Goal: Transaction & Acquisition: Purchase product/service

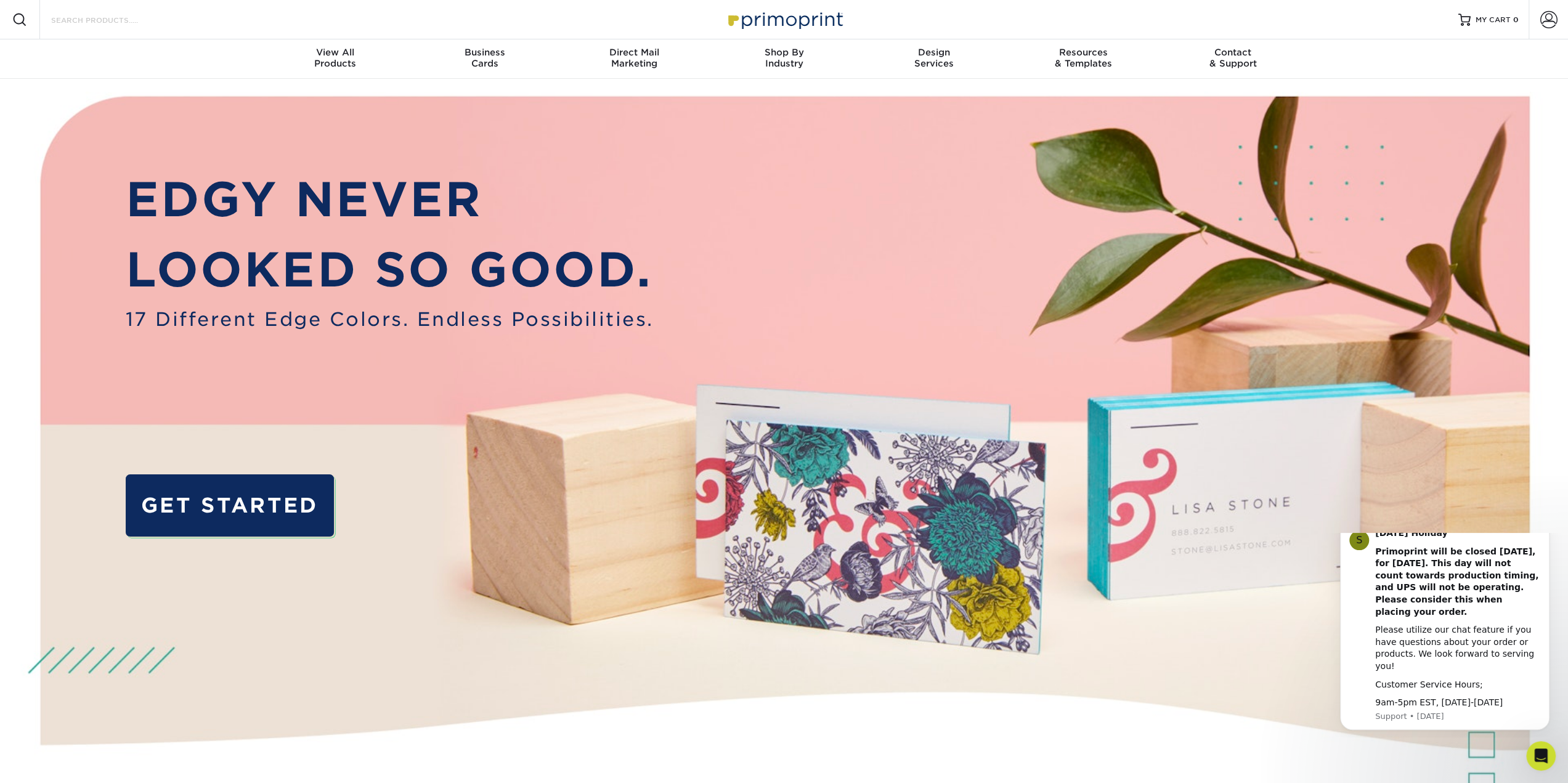
click at [139, 22] on input "Search Products" at bounding box center [110, 20] width 120 height 15
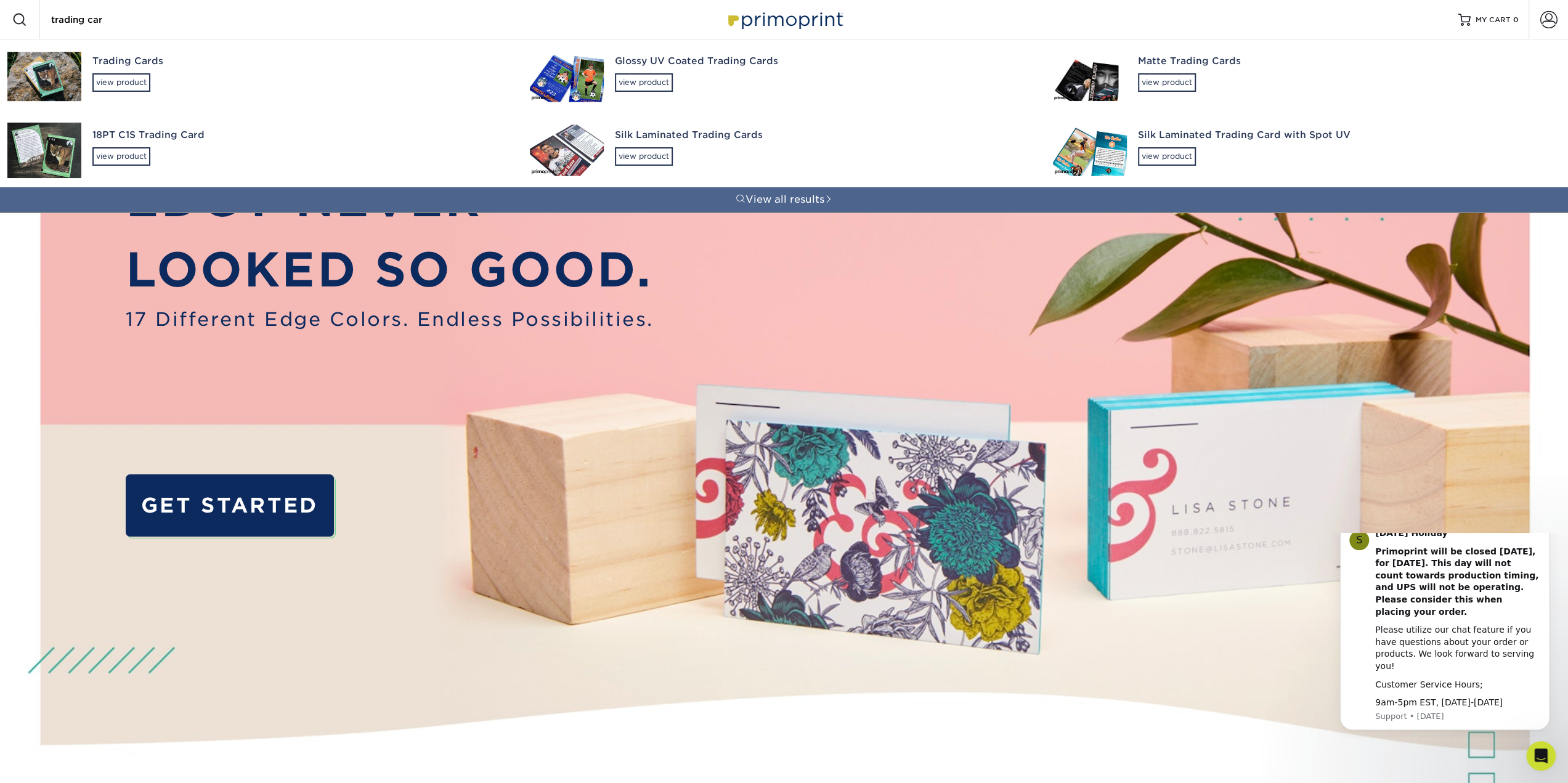
type input "trading card"
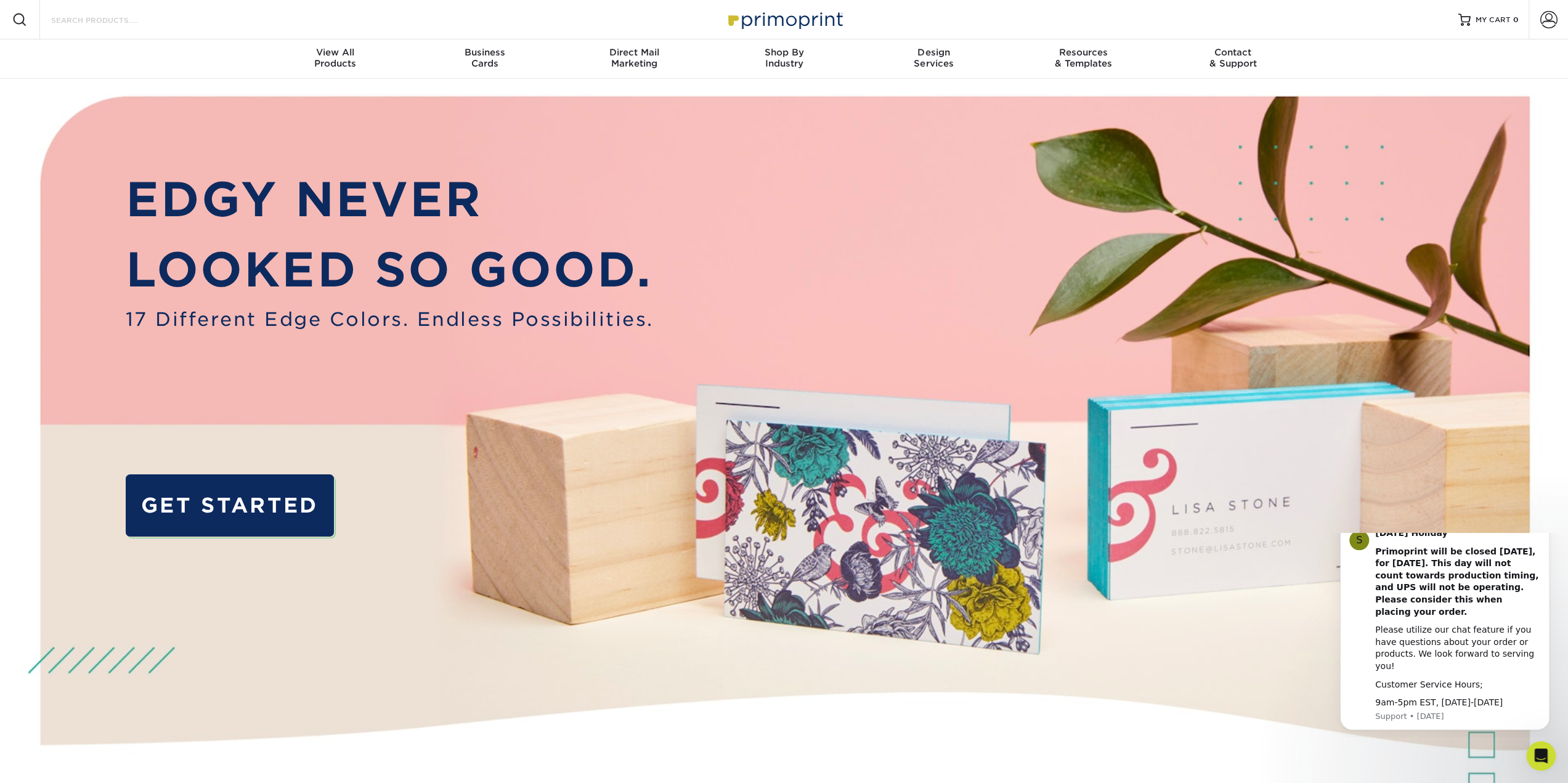
click at [141, 22] on input "Search Products" at bounding box center [110, 20] width 120 height 15
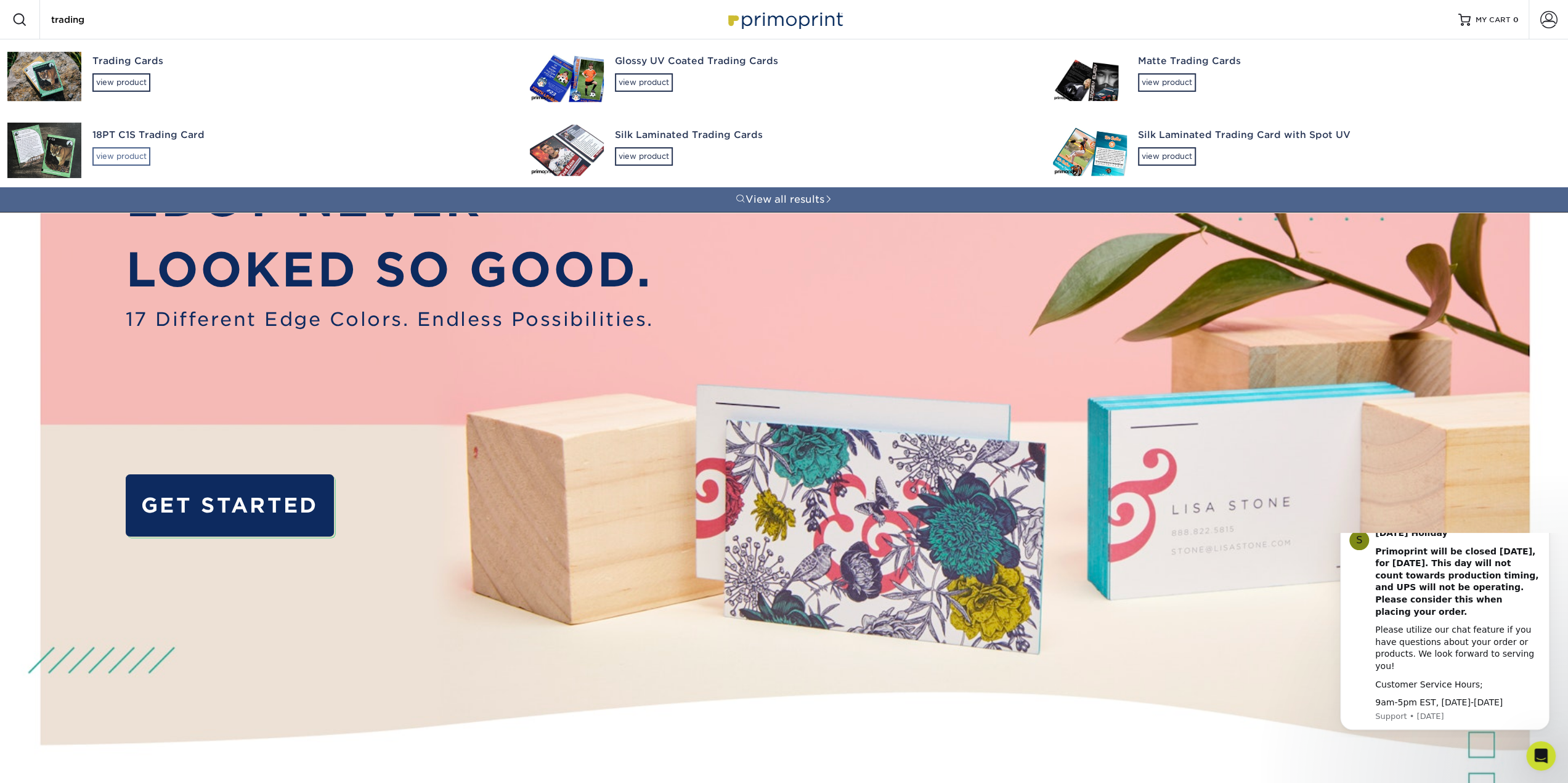
type input "trading"
click at [131, 147] on div "view product" at bounding box center [122, 157] width 58 height 19
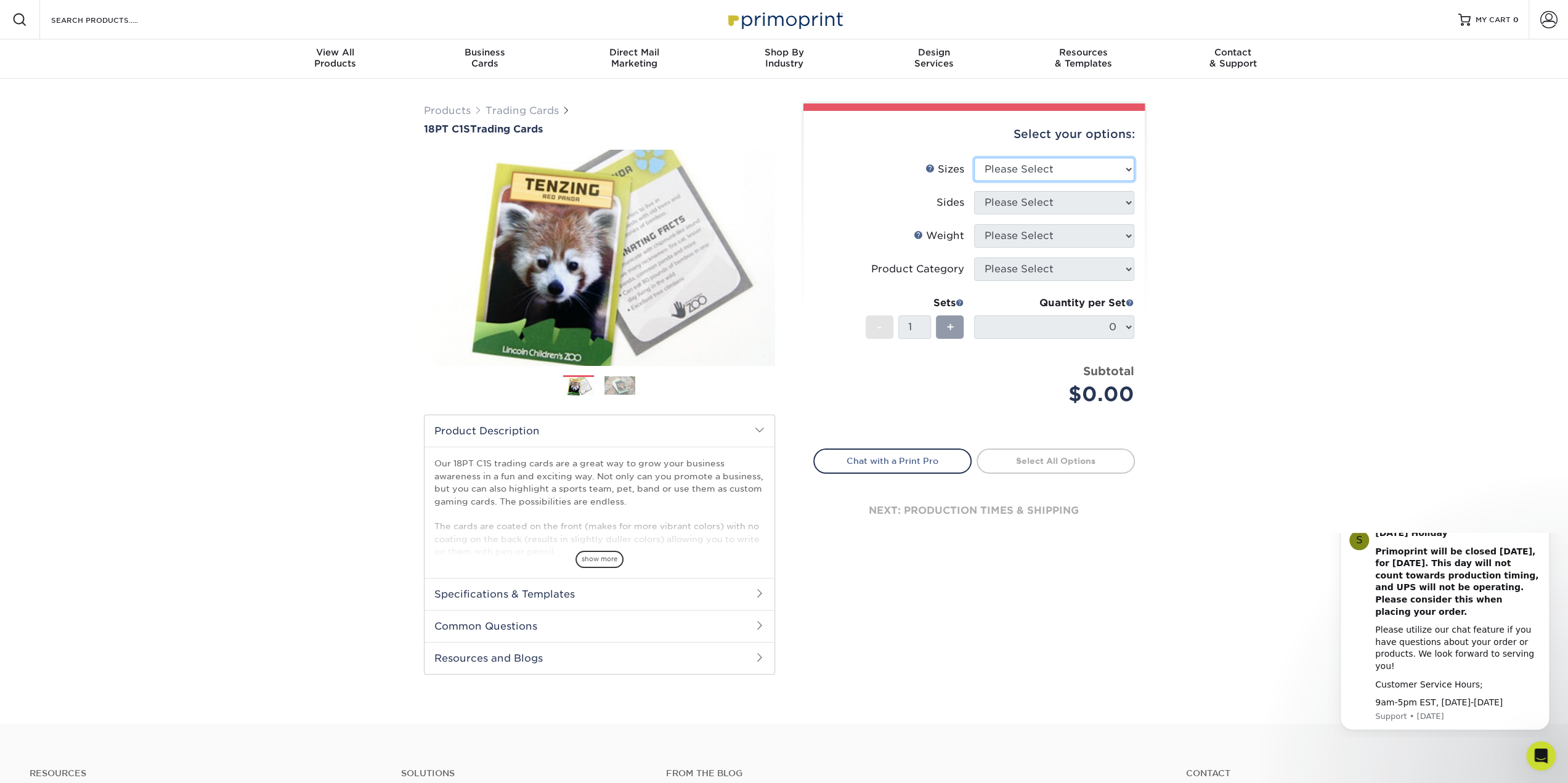
click at [1127, 168] on select "Please Select 2.5" x 3.5"" at bounding box center [1054, 169] width 160 height 23
select select "2.50x3.50"
click at [974, 158] on select "Please Select 2.5" x 3.5"" at bounding box center [1054, 169] width 160 height 23
click at [1128, 201] on select "Please Select Print Both Sides Print Front Only" at bounding box center [1054, 202] width 160 height 23
select select "13abbda7-1d64-4f25-8bb2-c179b224825d"
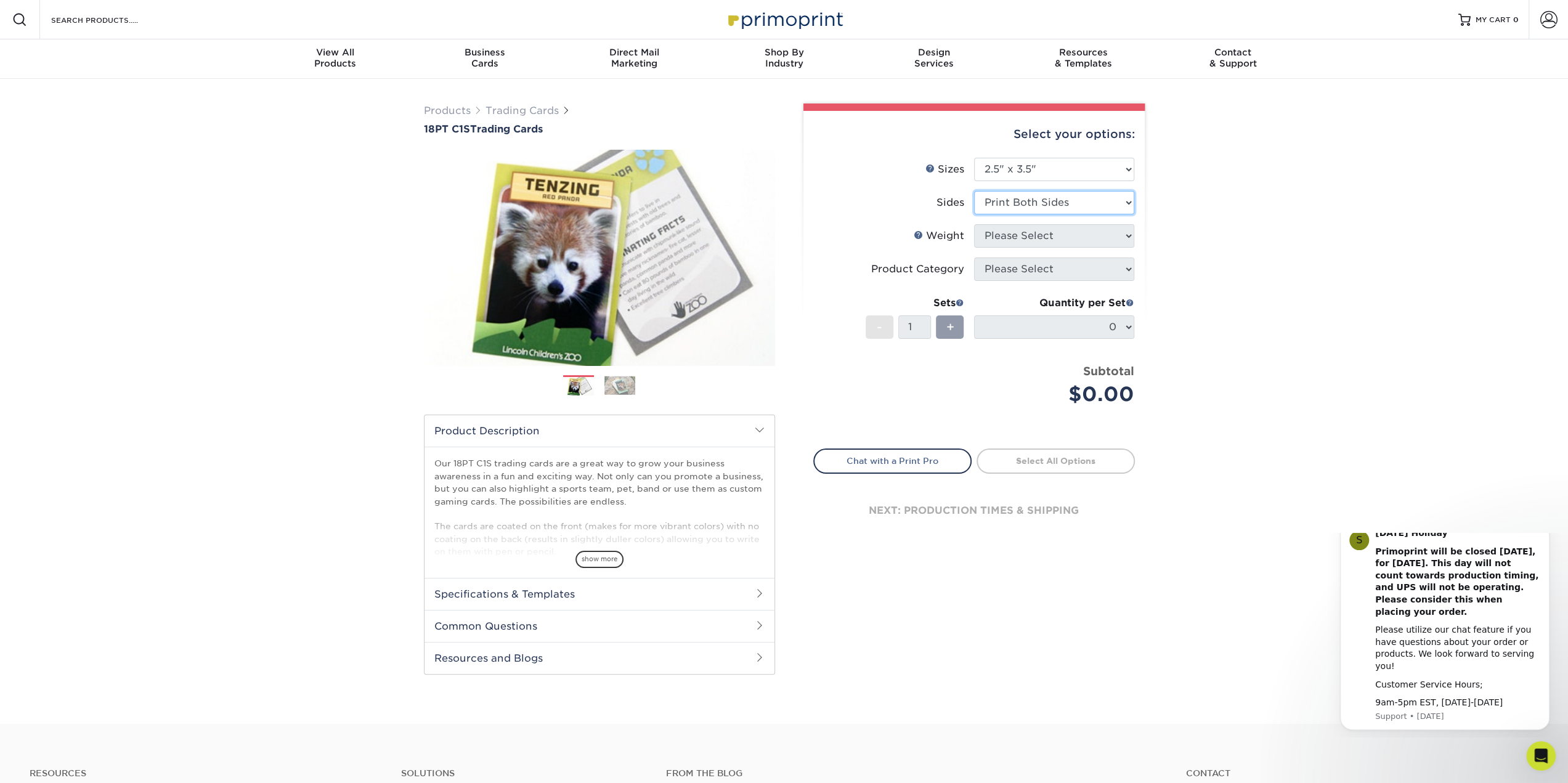
click at [974, 191] on select "Please Select Print Both Sides Print Front Only" at bounding box center [1054, 202] width 160 height 23
click at [1125, 235] on select "Please Select 18PT C1S" at bounding box center [1054, 235] width 160 height 23
select select "18PTC1S"
click at [974, 224] on select "Please Select 18PT C1S" at bounding box center [1054, 235] width 160 height 23
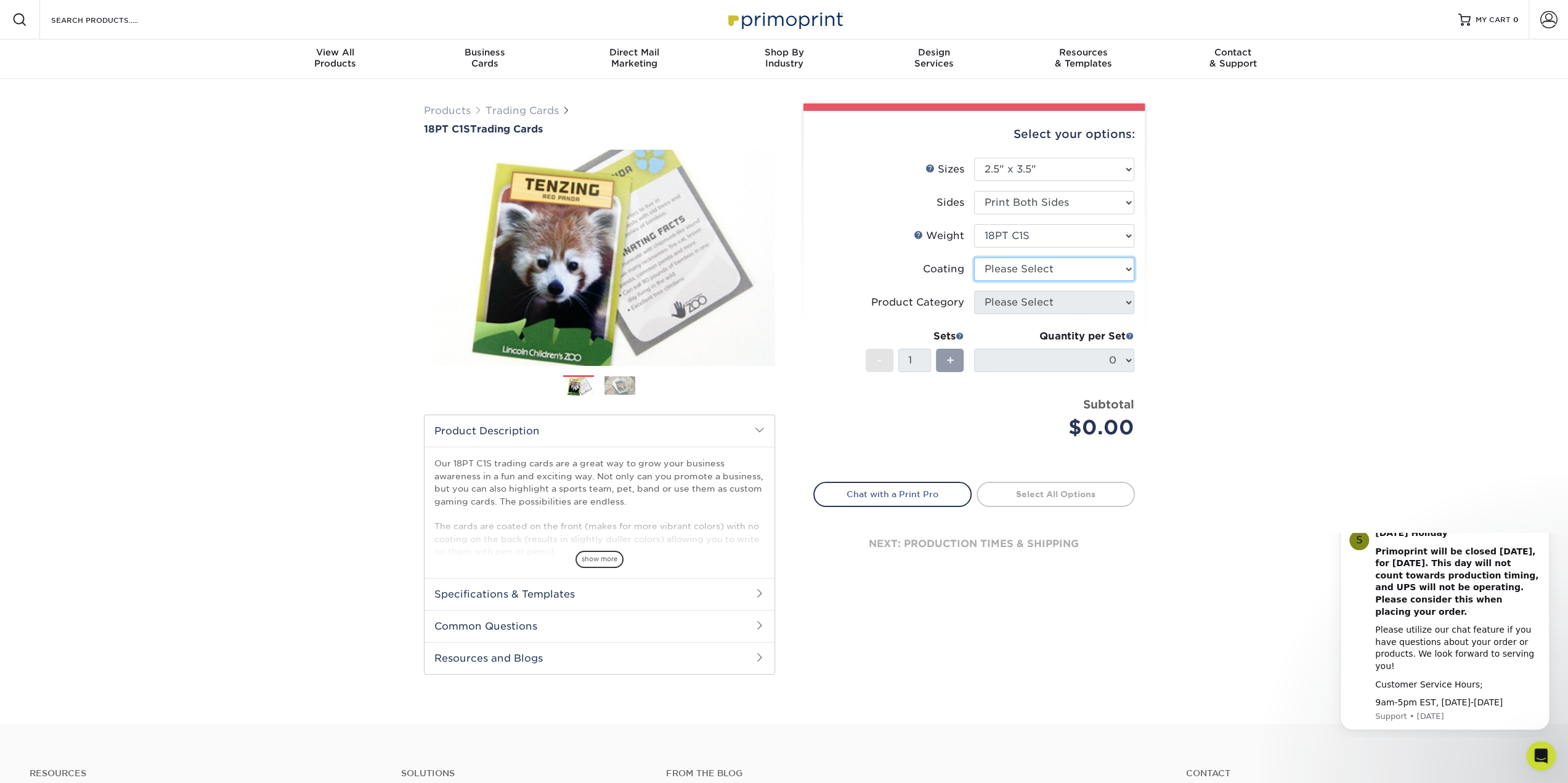
click at [1122, 268] on select at bounding box center [1054, 269] width 160 height 23
select select "1e8116af-acfc-44b1-83dc-8181aa338834"
click at [974, 258] on select at bounding box center [1054, 269] width 160 height 23
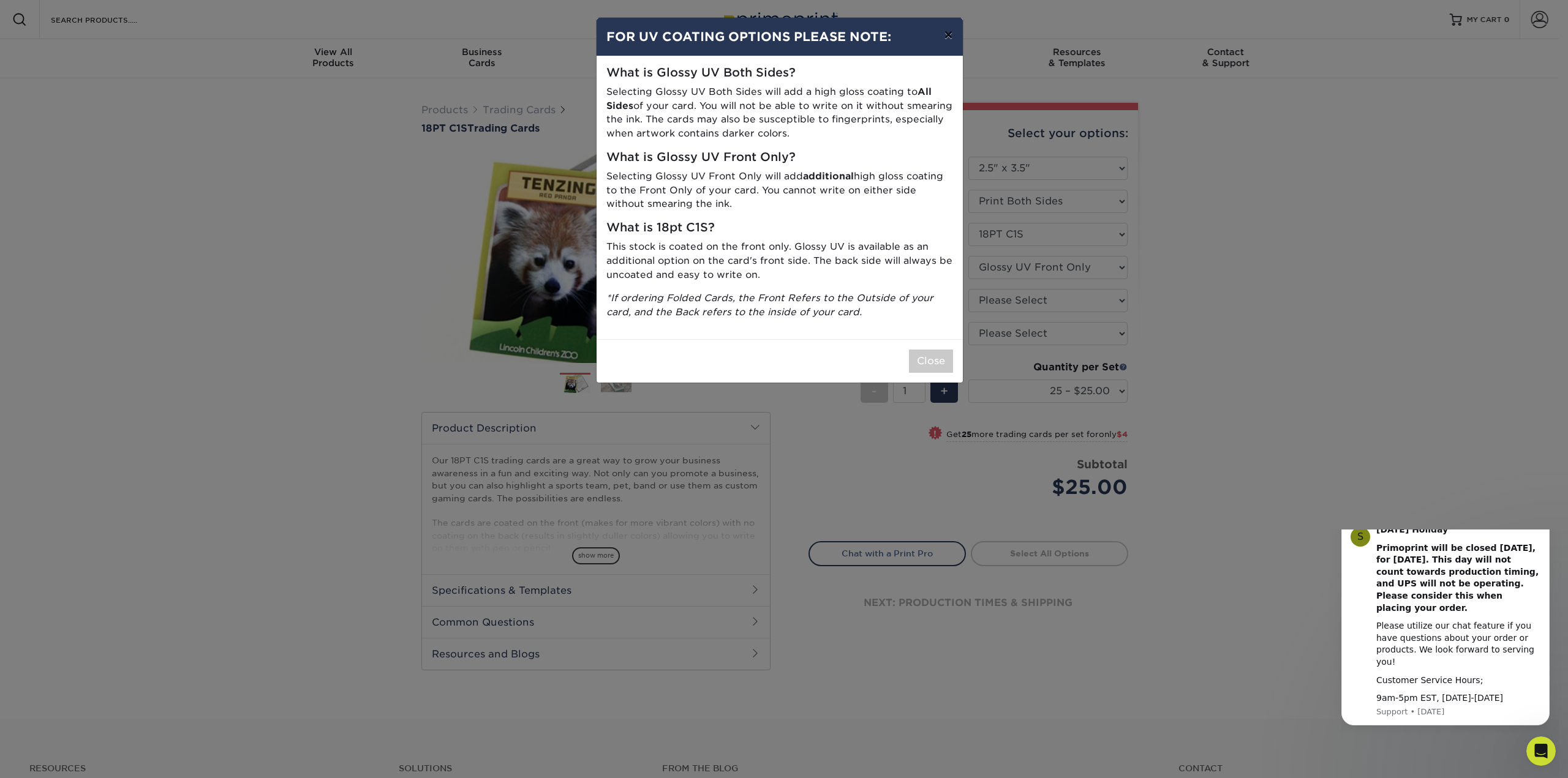
click at [948, 32] on button "×" at bounding box center [948, 35] width 28 height 34
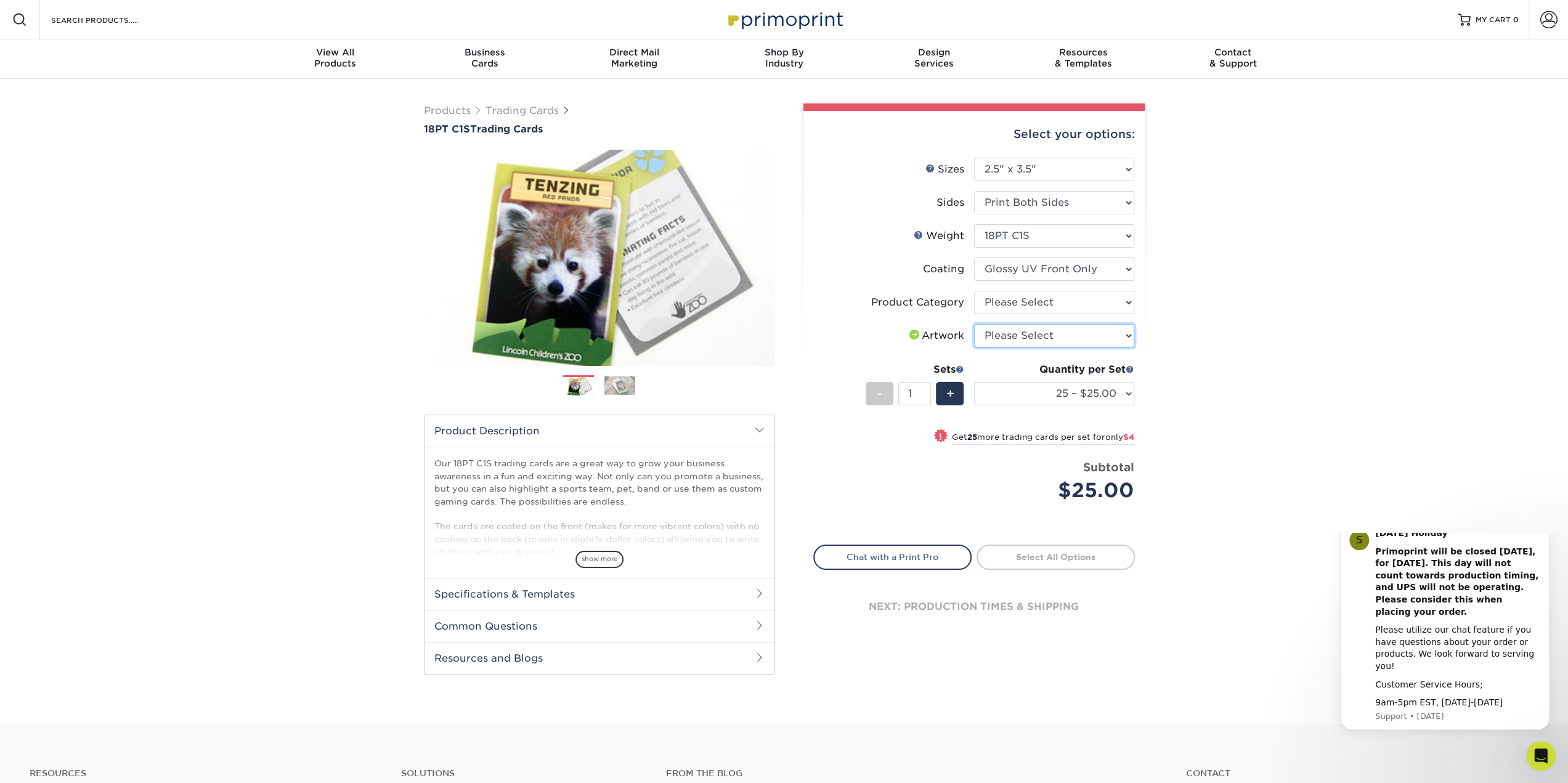
click at [1125, 333] on select "Please Select I will upload files I need a design - $100" at bounding box center [1054, 335] width 160 height 23
select select "upload"
click at [974, 324] on select "Please Select I will upload files I need a design - $100" at bounding box center [1054, 335] width 160 height 23
click at [1129, 392] on select "25 – $25.00 50 – $29.00 75 – $37.00 100 – $41.00 250 – $48.00 500 – $58.00 1000…" at bounding box center [1054, 393] width 160 height 23
select select "1000 – $78.00"
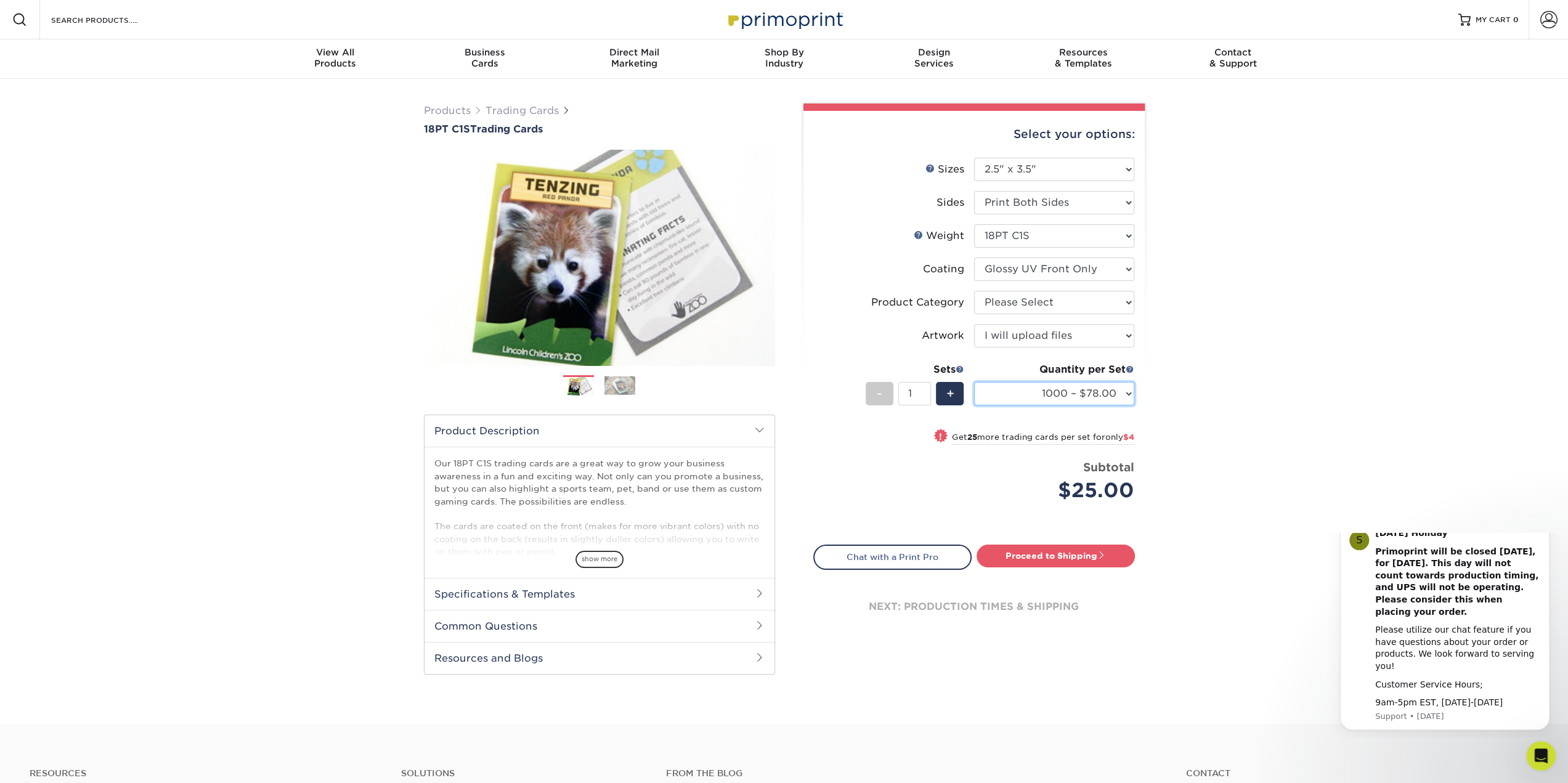
click at [974, 382] on select "25 – $25.00 50 – $29.00 75 – $37.00 100 – $41.00 250 – $48.00 500 – $58.00 1000…" at bounding box center [1054, 393] width 160 height 23
click at [759, 624] on span at bounding box center [759, 625] width 10 height 10
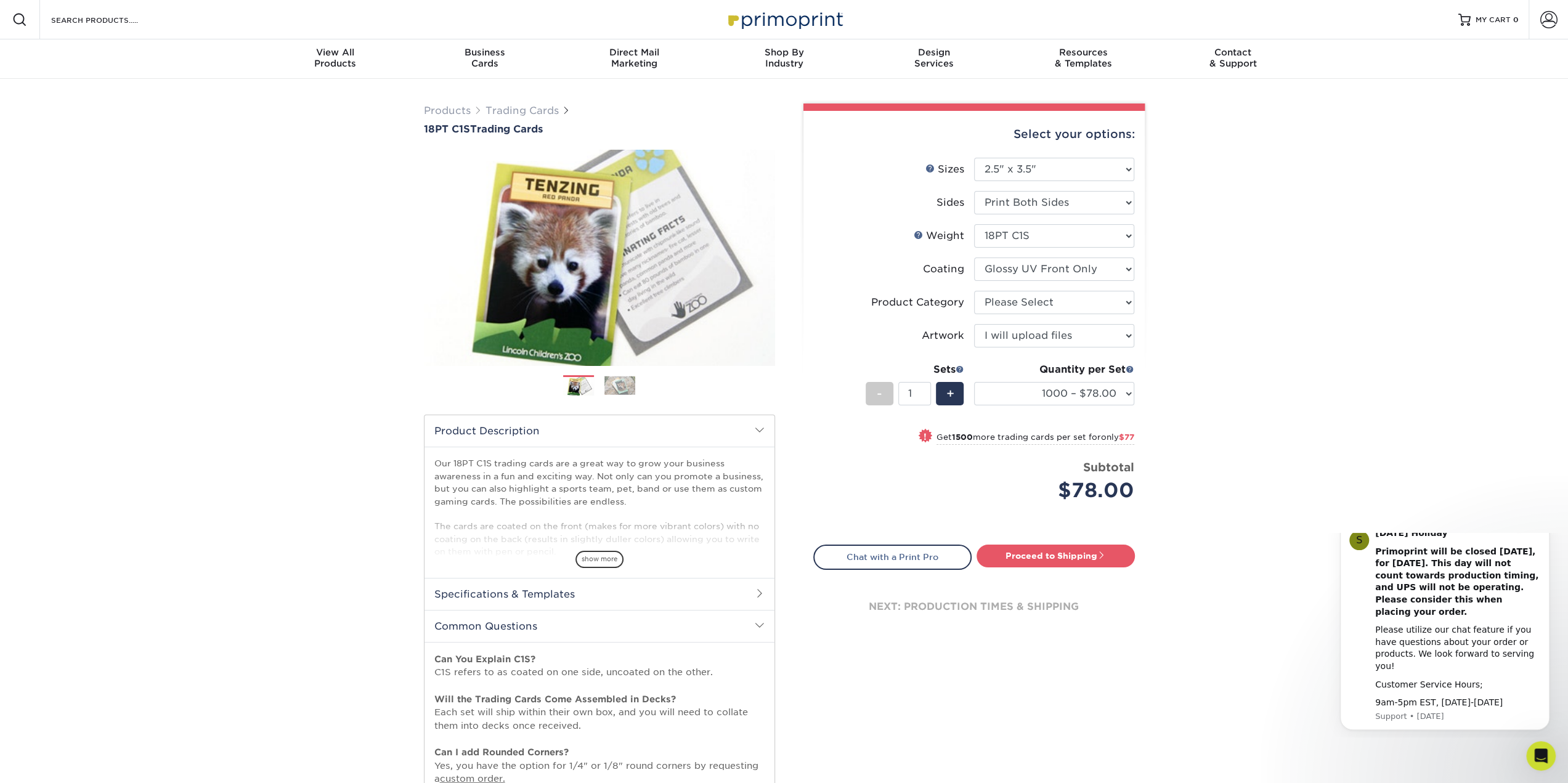
click at [906, 667] on div "Select your options: Sizes Help Sizes Please Select 2.5" x 3.5" Sides - 1" at bounding box center [969, 531] width 369 height 856
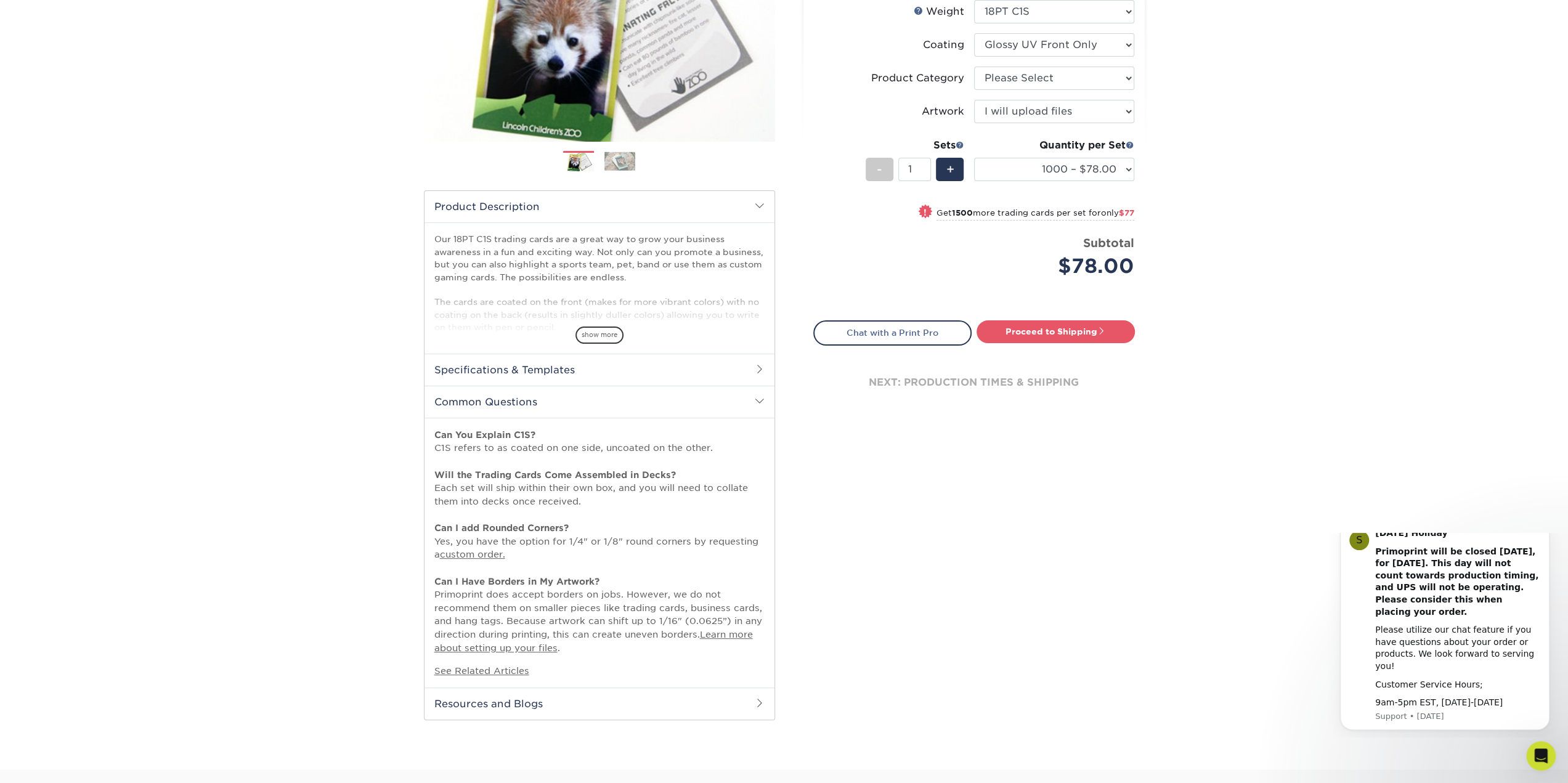
scroll to position [246, 0]
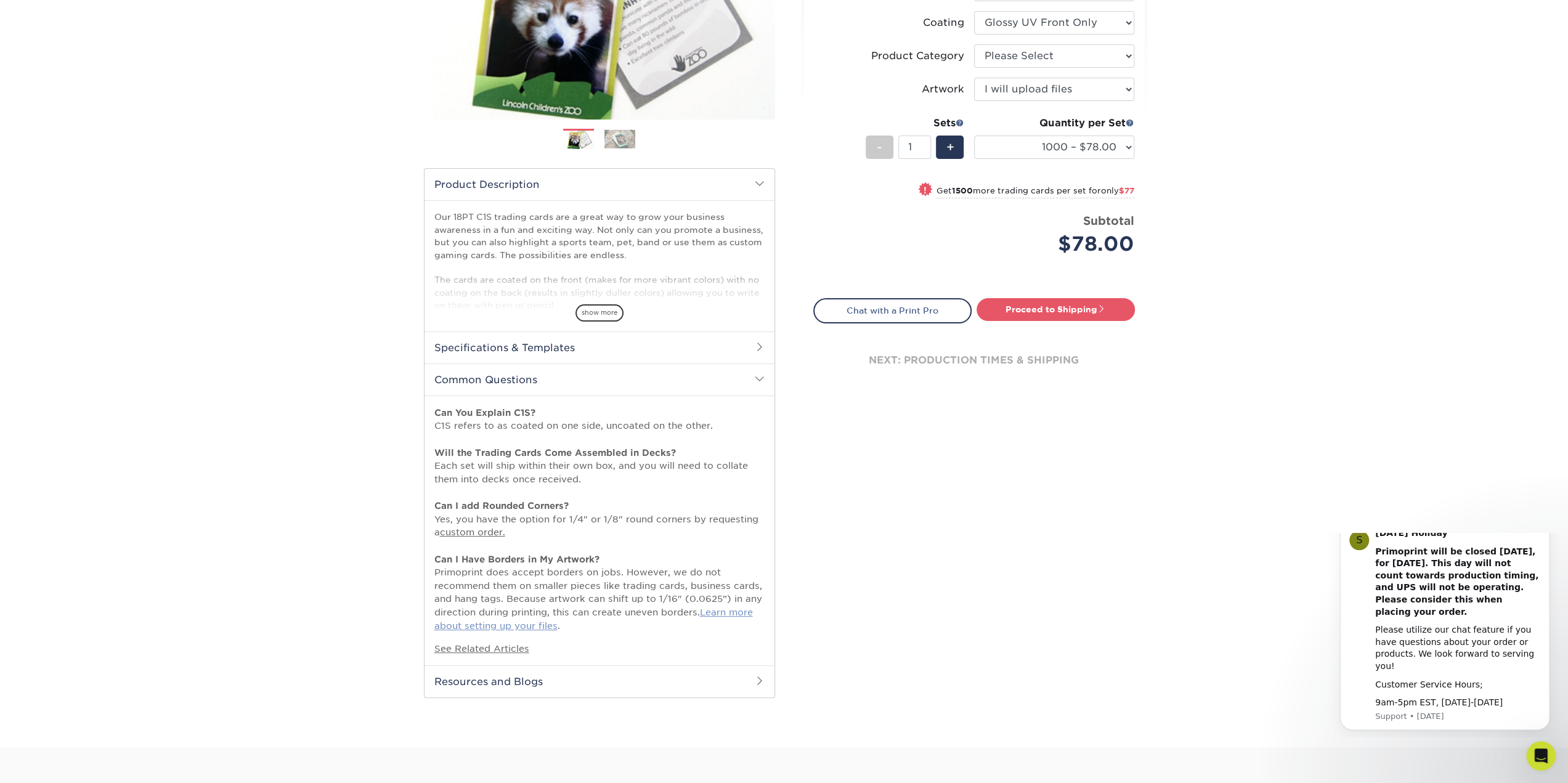
click at [728, 609] on link "Learn more about setting up your files" at bounding box center [593, 618] width 318 height 24
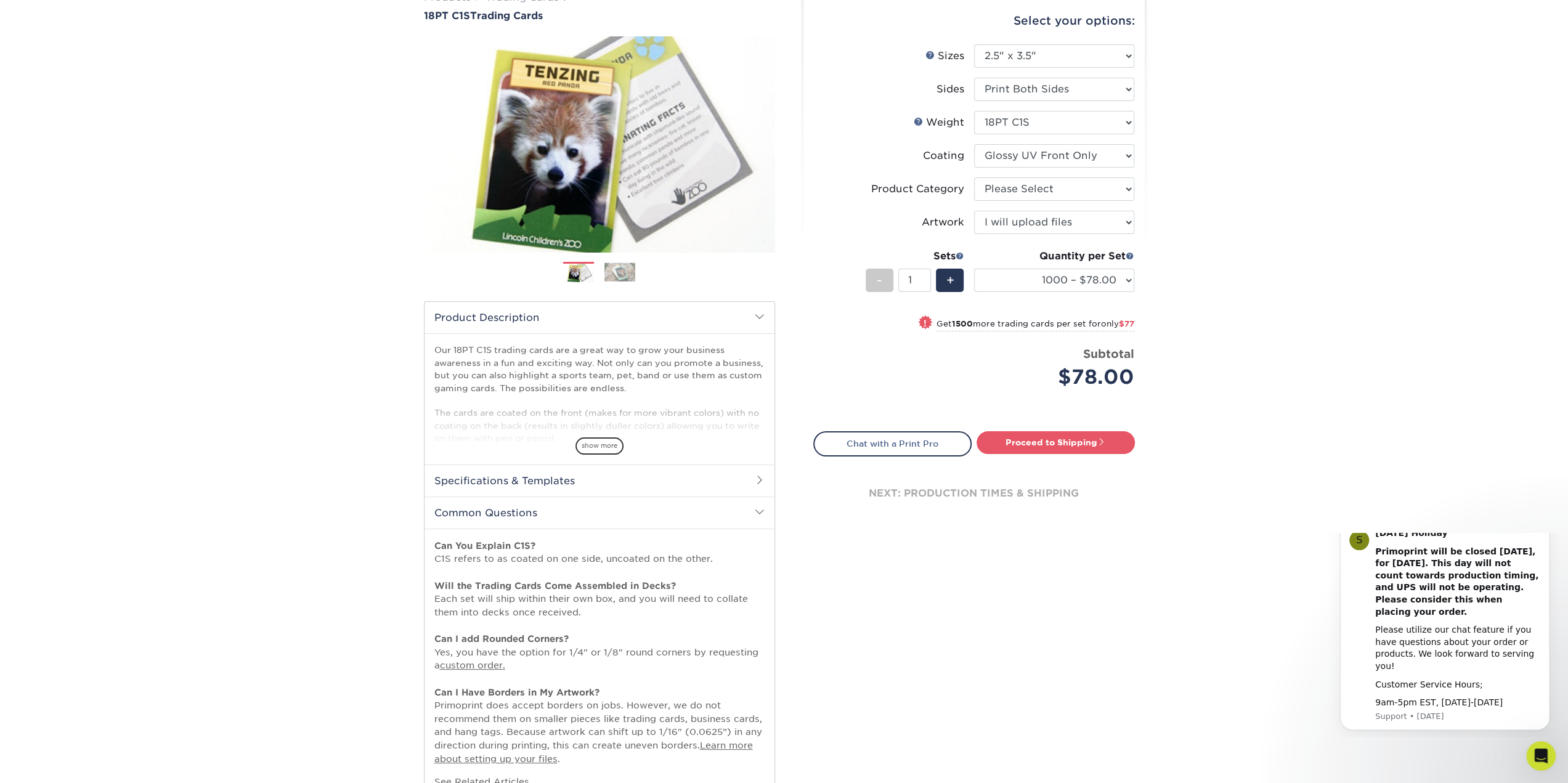
scroll to position [0, 0]
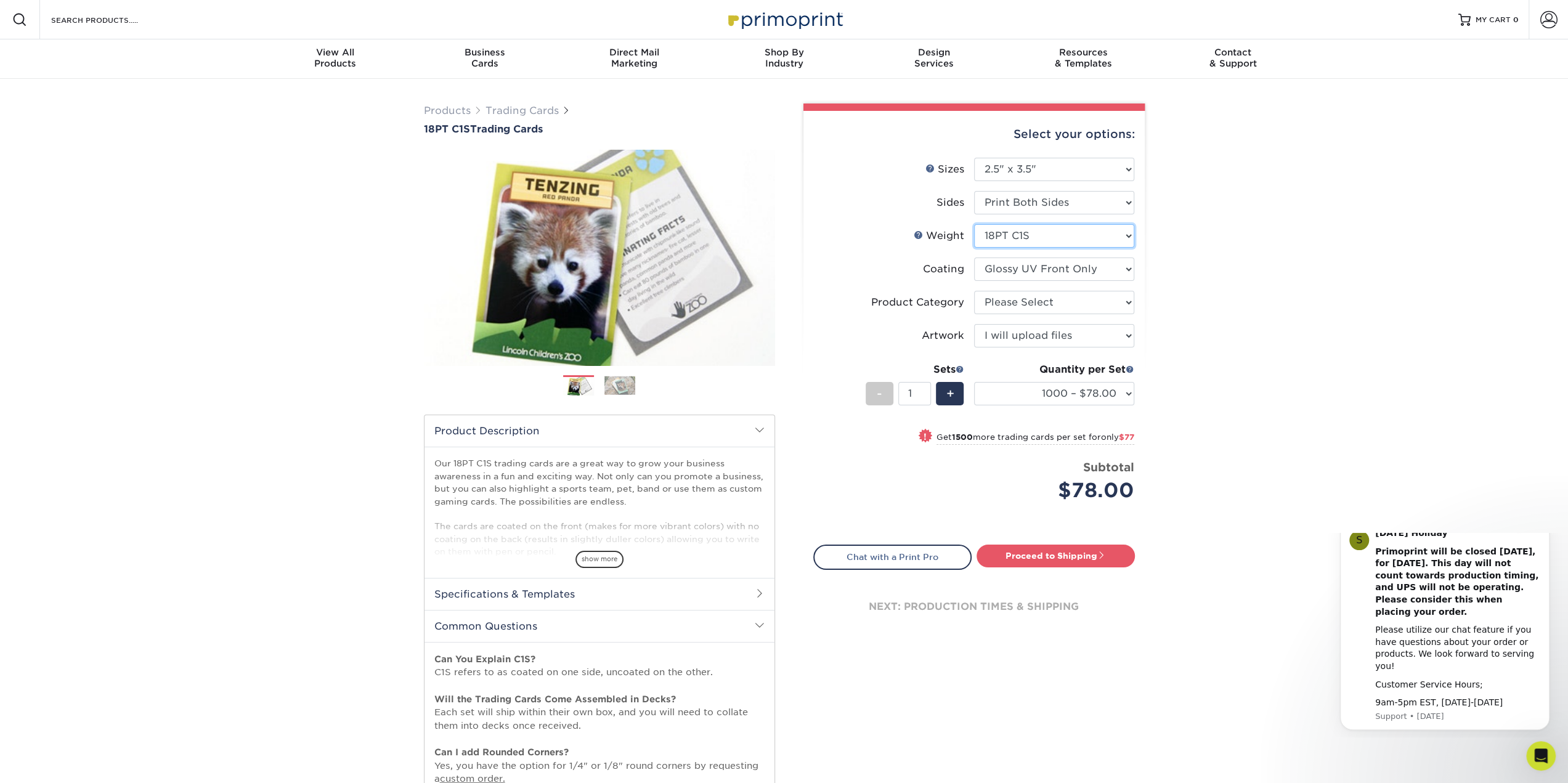
click at [1127, 231] on select "Please Select 18PT C1S" at bounding box center [1054, 235] width 160 height 23
click at [1116, 266] on select at bounding box center [1054, 269] width 160 height 23
select select "3e7618de-abca-4bda-9f97-8b9129e913d8"
click at [974, 258] on select at bounding box center [1054, 269] width 160 height 23
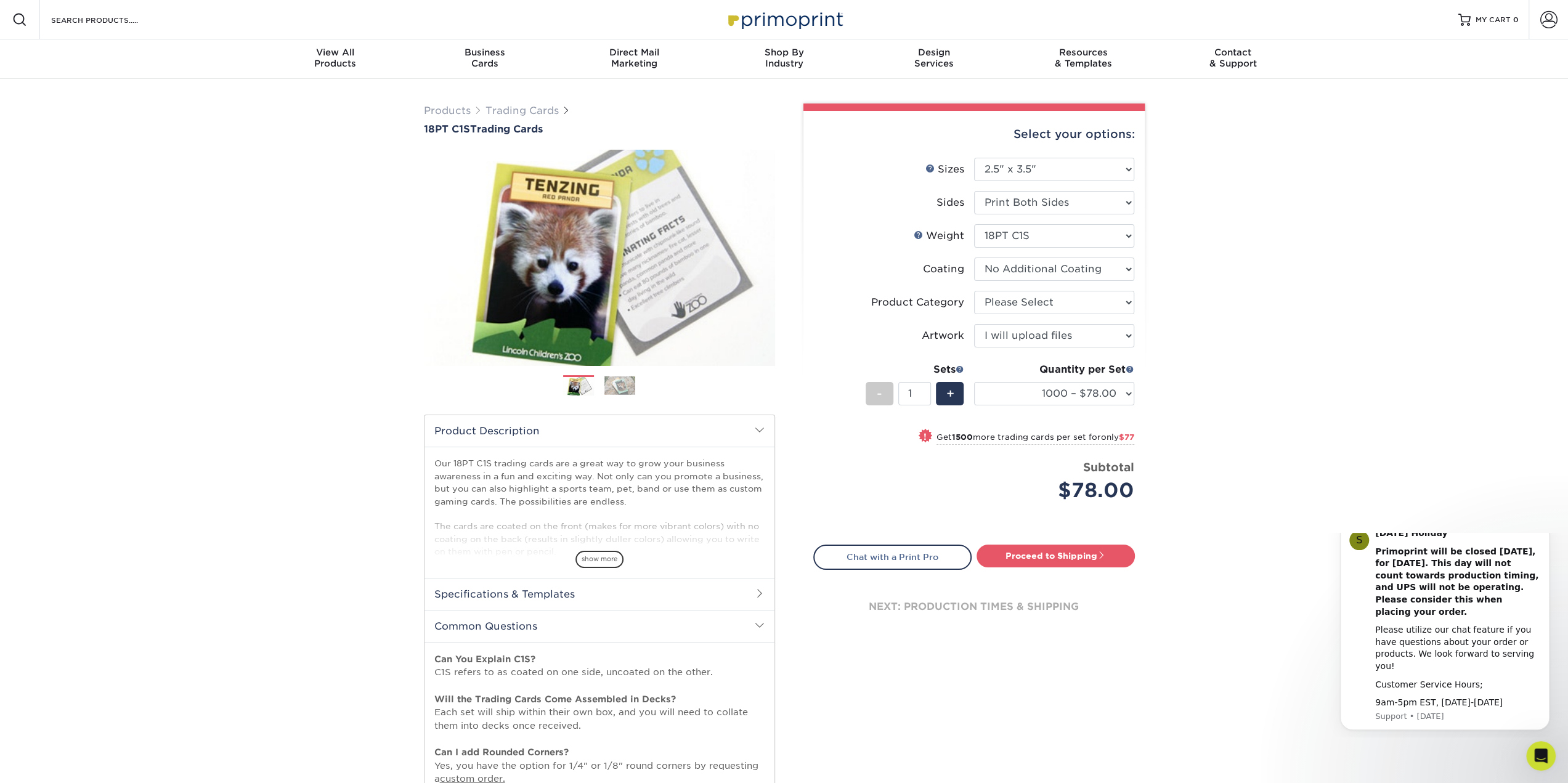
select select "-1"
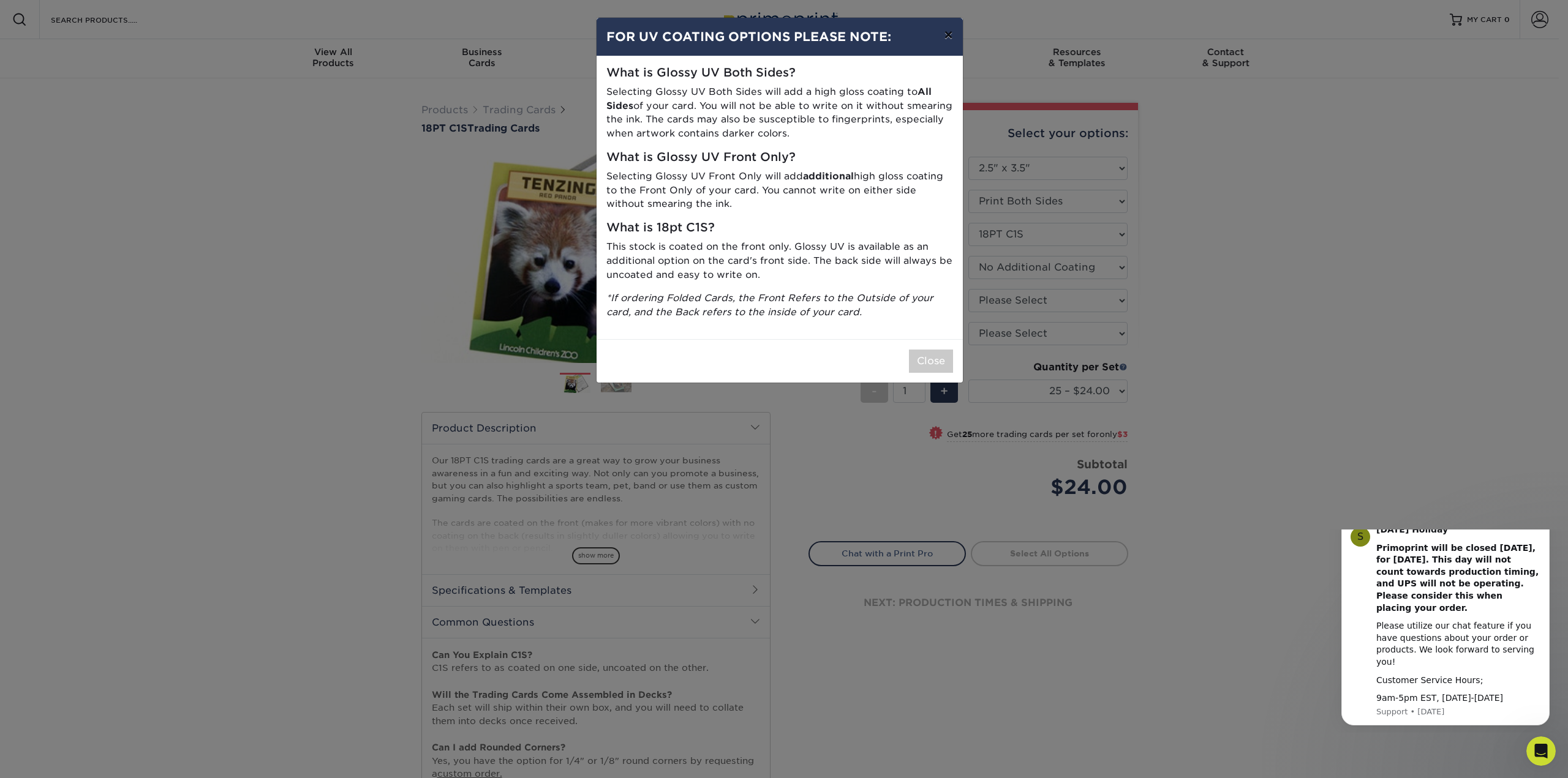
click at [949, 30] on button "×" at bounding box center [948, 35] width 28 height 34
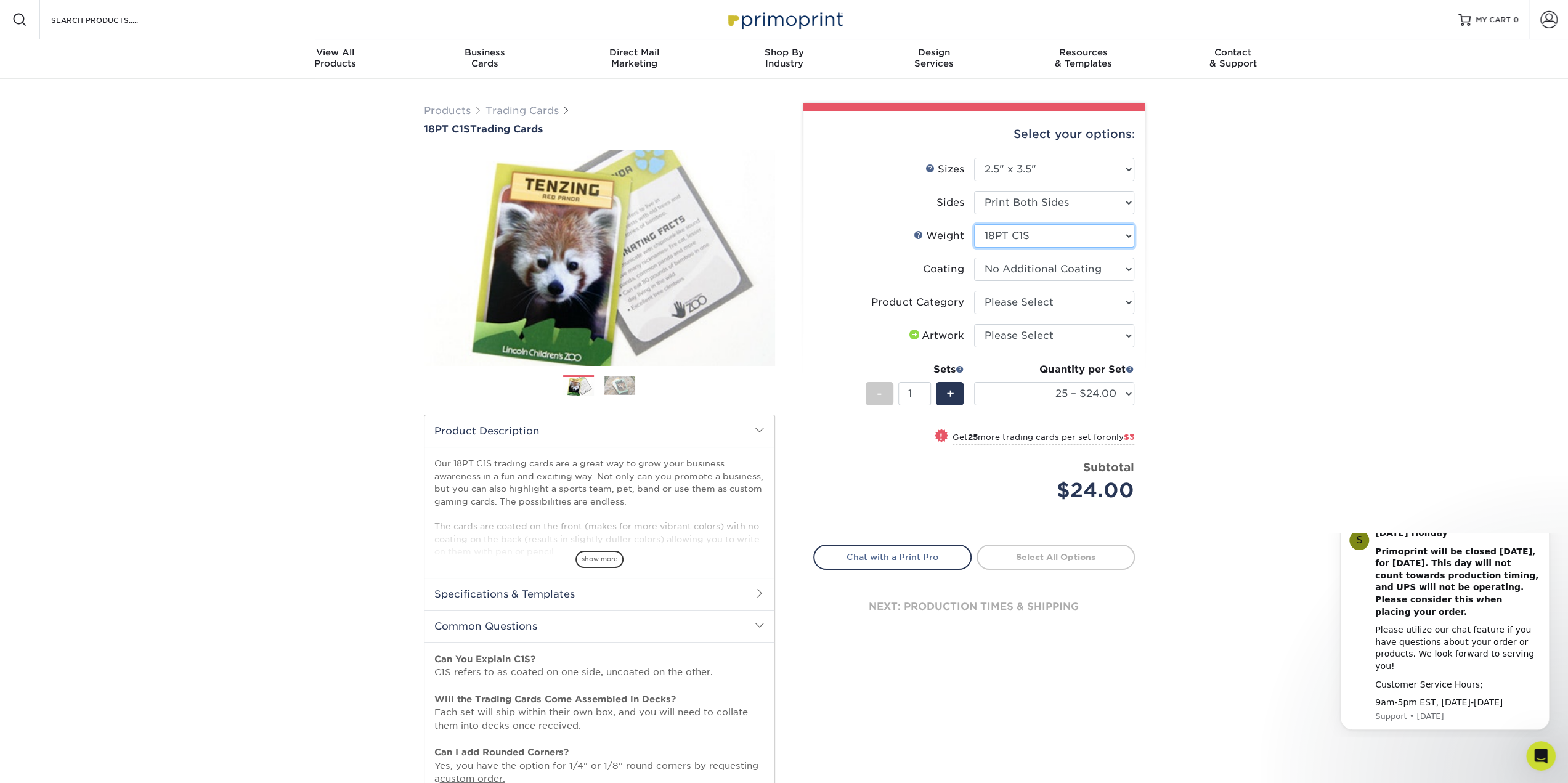
click at [1128, 235] on select "Please Select 18PT C1S" at bounding box center [1054, 235] width 160 height 23
click at [1119, 266] on select at bounding box center [1054, 269] width 160 height 23
select select "1e8116af-acfc-44b1-83dc-8181aa338834"
click at [974, 258] on select at bounding box center [1054, 269] width 160 height 23
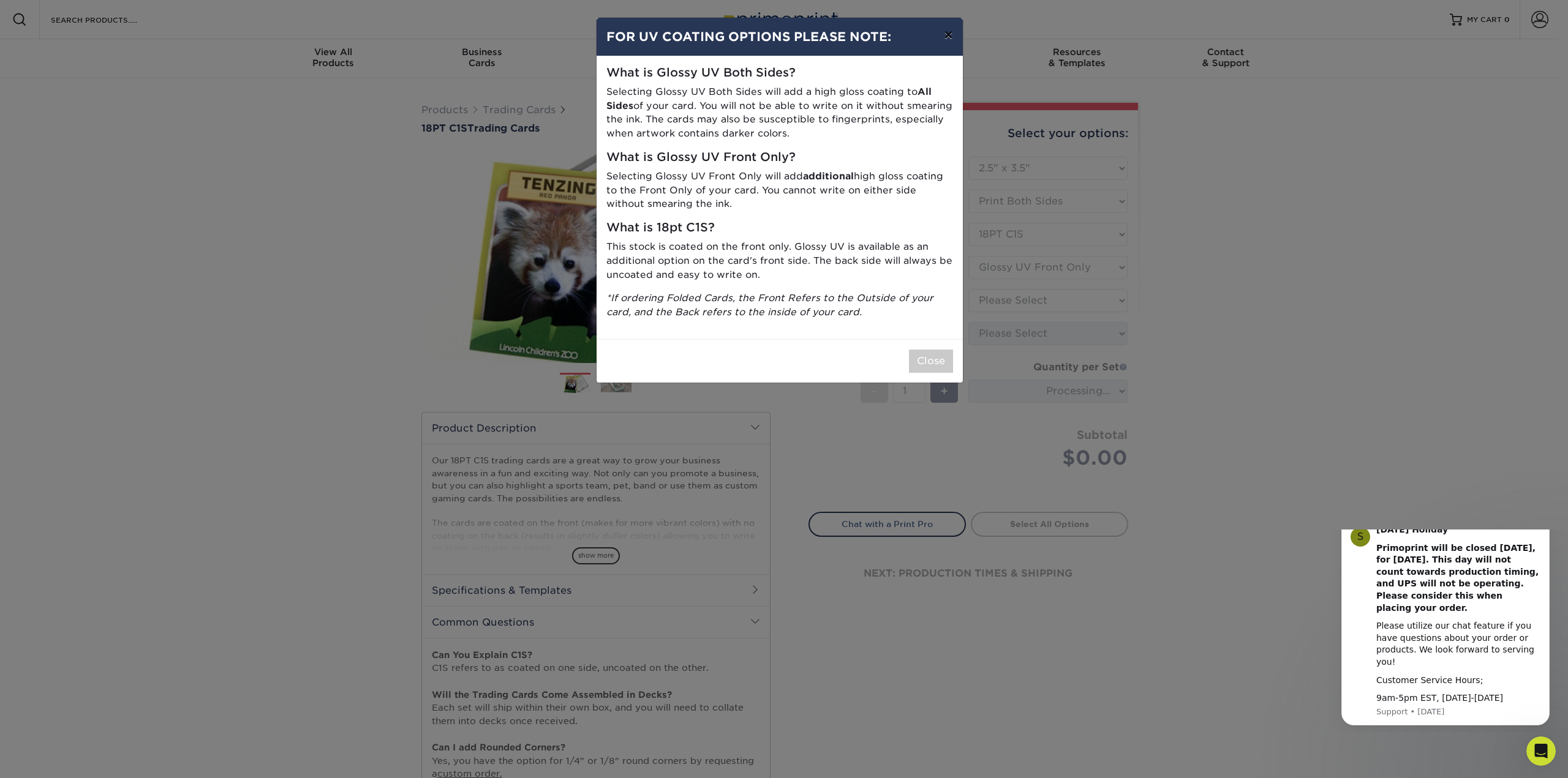
click at [947, 35] on button "×" at bounding box center [948, 35] width 28 height 34
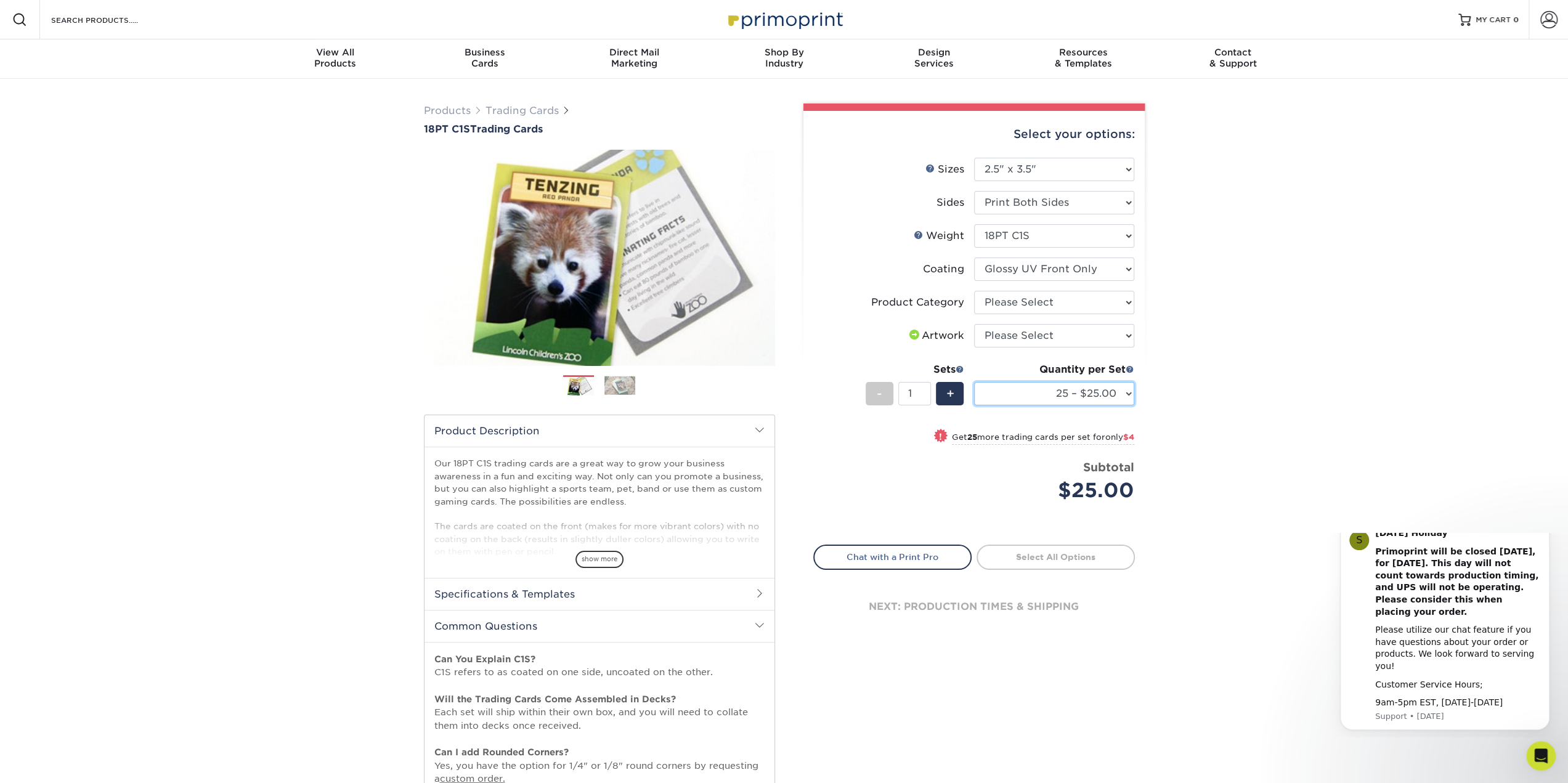
click at [1127, 391] on select "25 – $25.00 50 – $29.00 75 – $37.00 100 – $41.00 250 – $48.00 500 – $58.00 1000…" at bounding box center [1054, 393] width 160 height 23
select select "1000 – $78.00"
click at [974, 382] on select "25 – $25.00 50 – $29.00 75 – $37.00 100 – $41.00 250 – $48.00 500 – $58.00 1000…" at bounding box center [1054, 393] width 160 height 23
click at [948, 388] on span "+" at bounding box center [950, 394] width 8 height 19
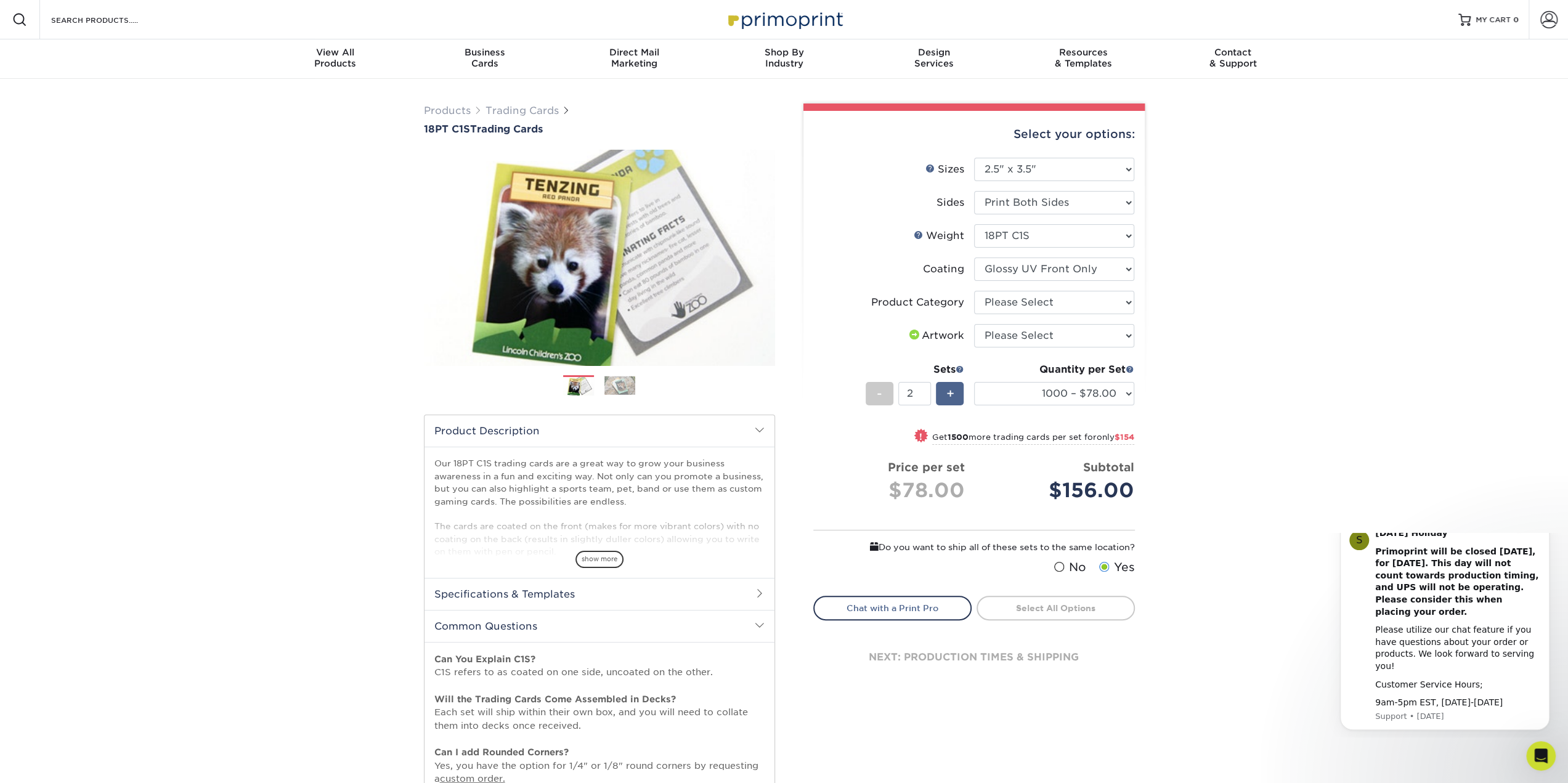
click at [948, 388] on span "+" at bounding box center [950, 394] width 8 height 19
click at [870, 396] on div "-" at bounding box center [879, 393] width 28 height 23
click at [870, 395] on div "-" at bounding box center [879, 393] width 28 height 23
click at [879, 389] on span "-" at bounding box center [879, 394] width 5 height 19
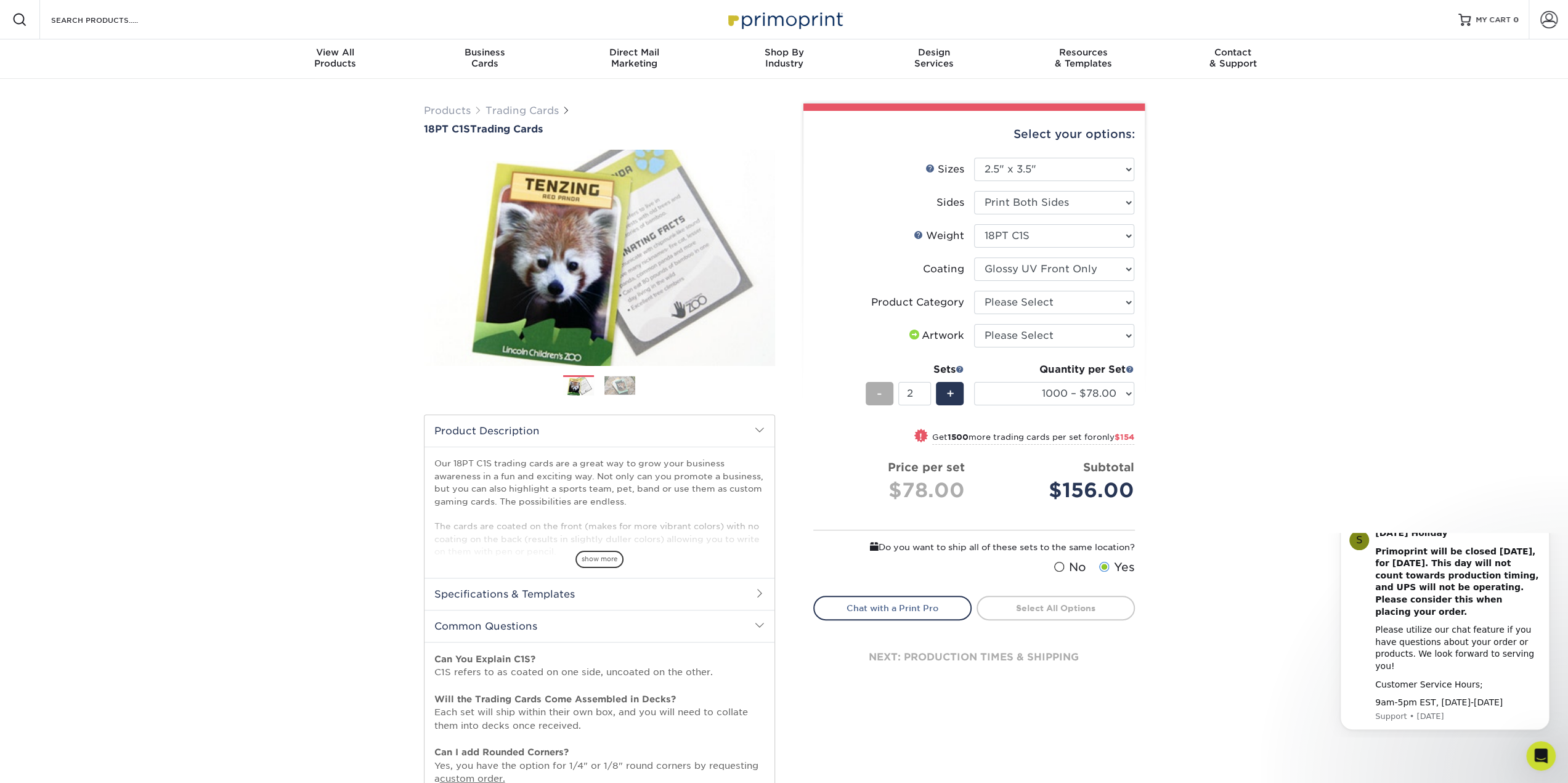
type input "1"
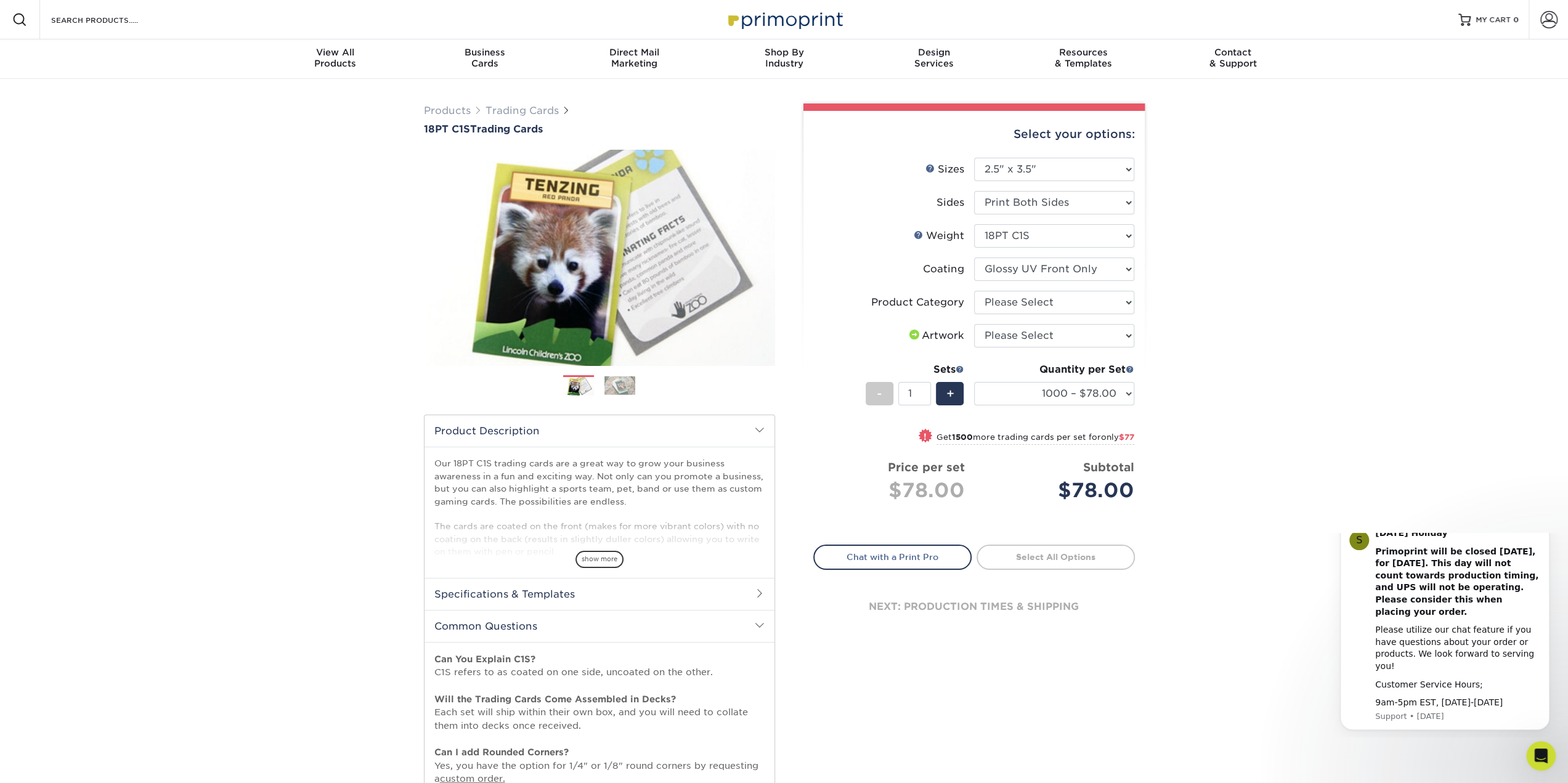
click at [1369, 352] on div "Products Trading Cards 18PT C1S Trading Cards Previous Next show more" at bounding box center [784, 536] width 1568 height 915
